Goal: Transaction & Acquisition: Download file/media

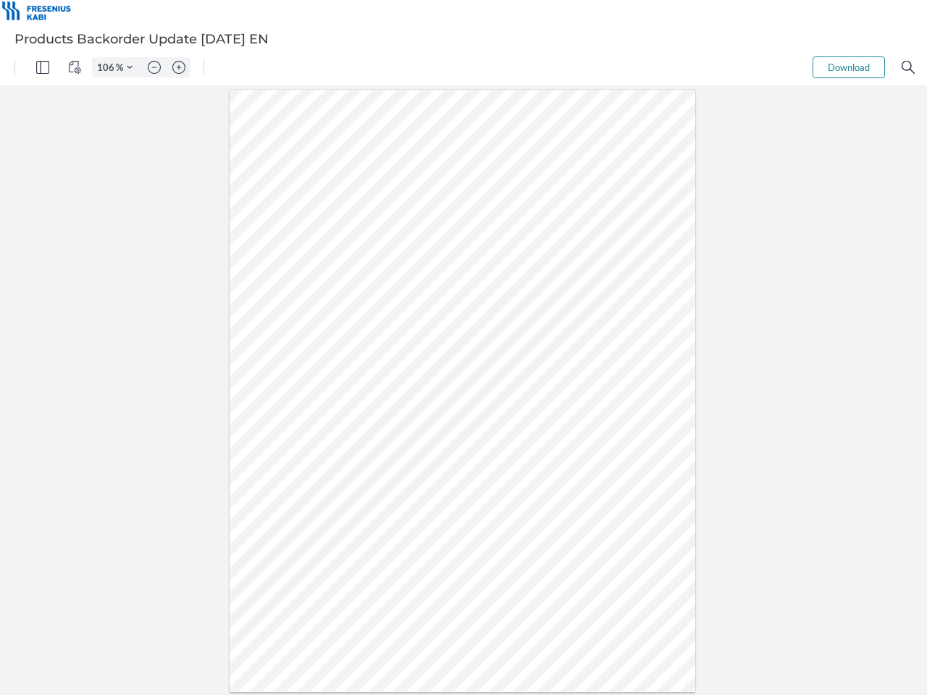
click at [43, 67] on img "Panel" at bounding box center [42, 67] width 13 height 13
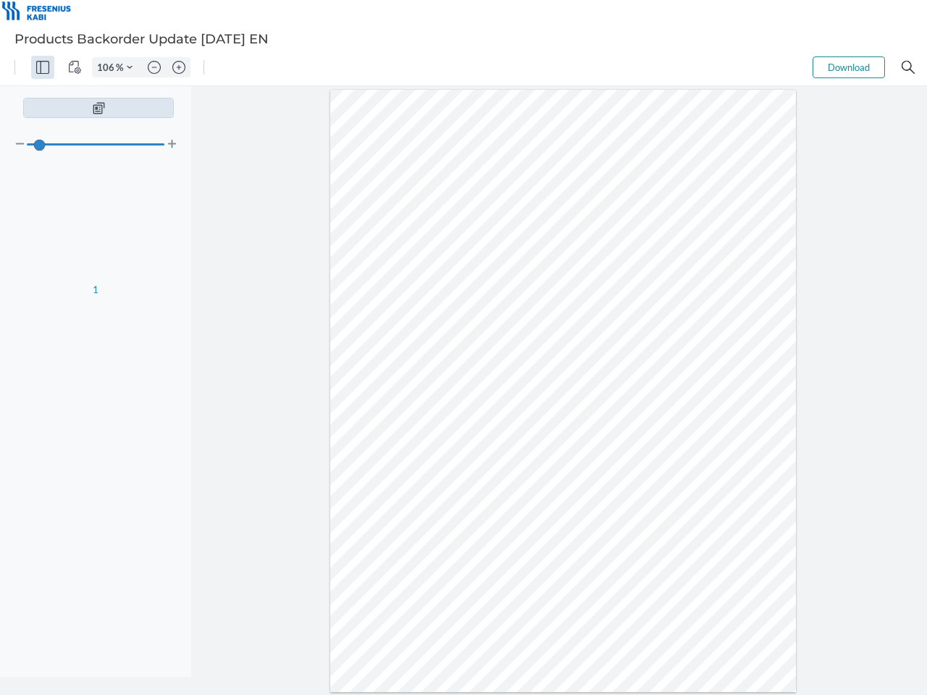
click at [75, 67] on img "View Controls" at bounding box center [74, 67] width 13 height 13
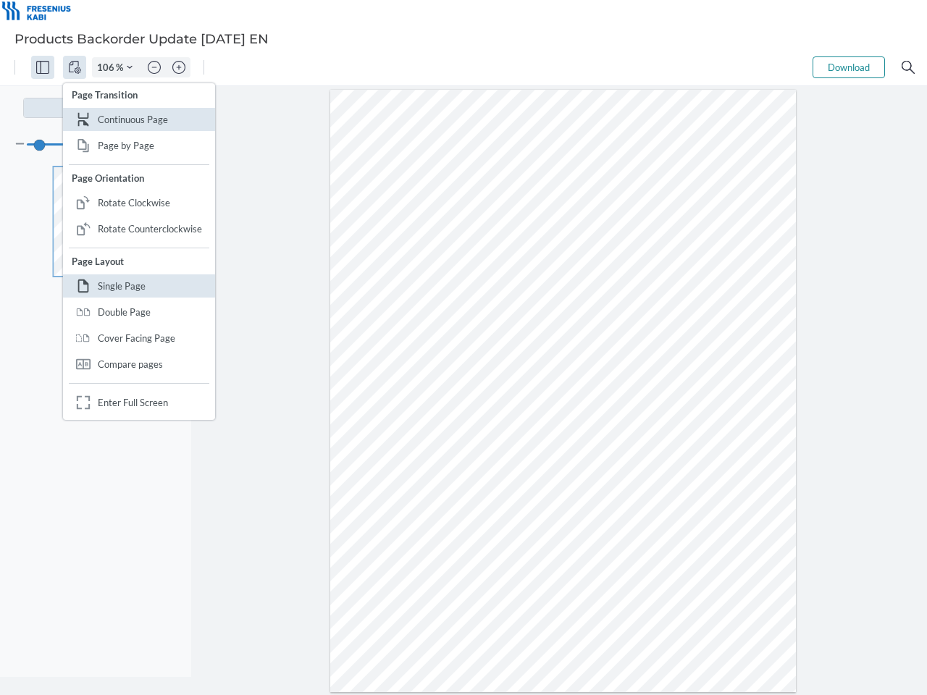
click at [108, 67] on input "106" at bounding box center [104, 67] width 23 height 13
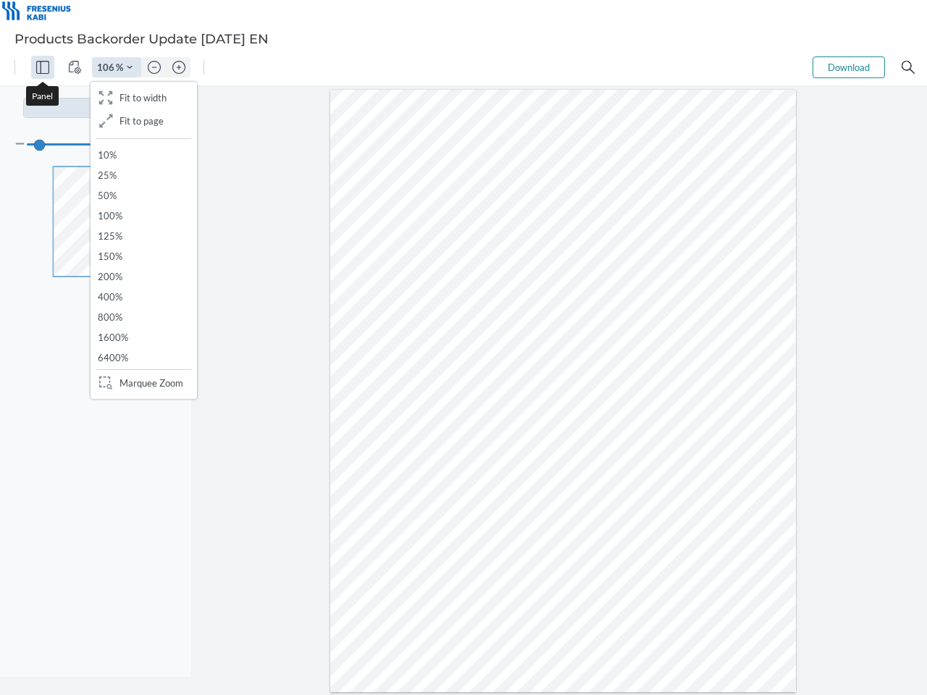
click at [130, 67] on img "Zoom Controls" at bounding box center [130, 67] width 6 height 6
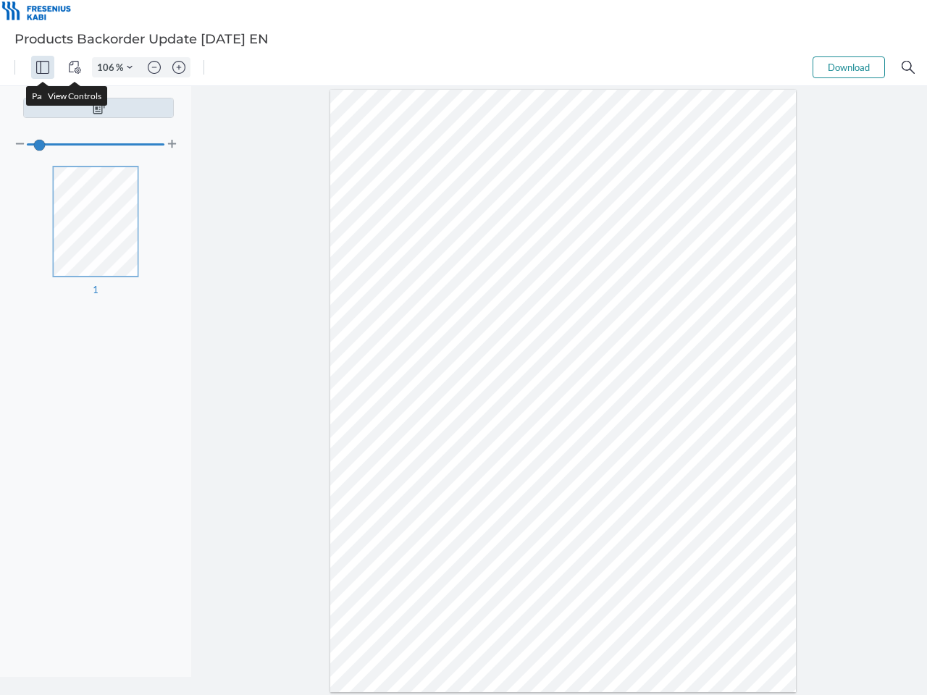
click at [154, 67] on img "Zoom out" at bounding box center [154, 67] width 13 height 13
click at [179, 67] on img "Zoom in" at bounding box center [178, 67] width 13 height 13
type input "106"
click at [849, 67] on button "Download" at bounding box center [849, 67] width 72 height 22
click at [908, 67] on img "Search" at bounding box center [908, 67] width 13 height 13
